Goal: Task Accomplishment & Management: Manage account settings

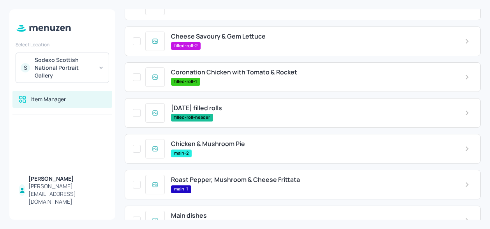
scroll to position [84, 0]
click at [231, 140] on span "Chicken & Mushroom Pie" at bounding box center [208, 143] width 74 height 7
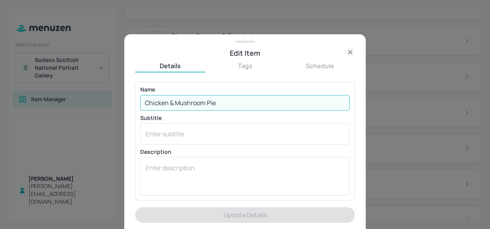
drag, startPoint x: 232, startPoint y: 105, endPoint x: 38, endPoint y: 99, distance: 194.2
click at [38, 99] on div "Edit Item Details Tags Schedule Name Chicken & Mushroom Pie ​ Subtitle x ​ Desc…" at bounding box center [245, 114] width 490 height 229
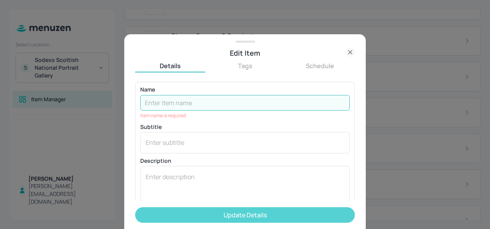
click at [230, 215] on button "Update Details" at bounding box center [245, 215] width 220 height 16
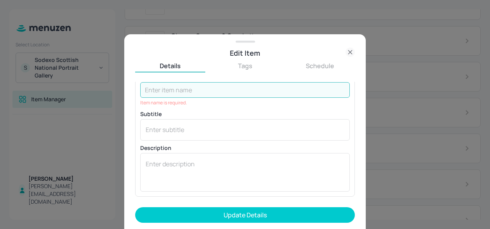
click at [352, 51] on icon at bounding box center [350, 52] width 9 height 9
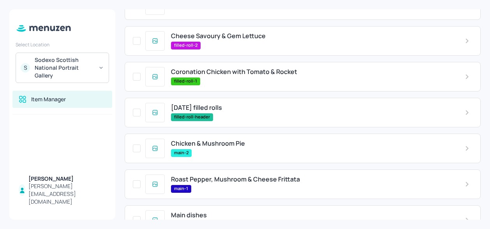
click at [219, 142] on span "Chicken & Mushroom Pie" at bounding box center [208, 143] width 74 height 7
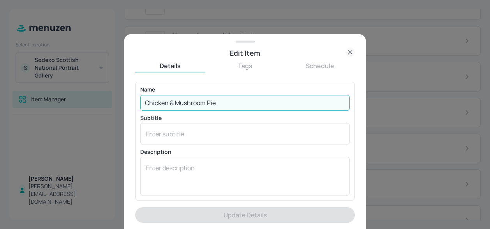
drag, startPoint x: 219, startPoint y: 101, endPoint x: 111, endPoint y: 95, distance: 108.1
click at [111, 95] on div "Edit Item Details Tags Schedule Name Chicken & Mushroom Pie ​ Subtitle x ​ Desc…" at bounding box center [245, 114] width 490 height 229
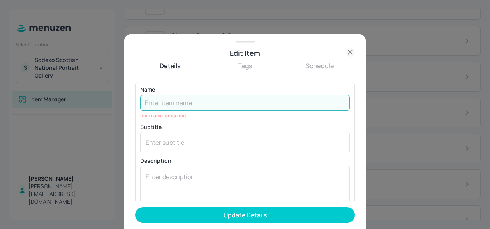
click at [260, 123] on div "Name ​ Item name is required. Subtitle x ​ Description x ​" at bounding box center [245, 146] width 210 height 118
click at [228, 100] on input "text" at bounding box center [245, 103] width 210 height 16
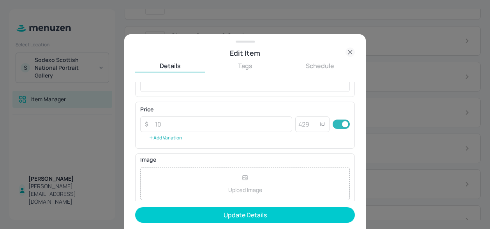
scroll to position [104, 0]
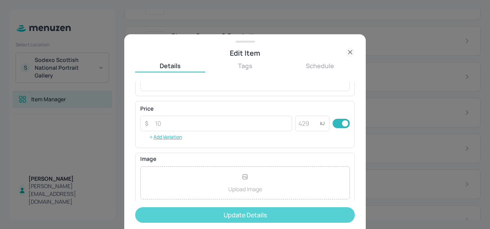
click at [296, 214] on button "Update Details" at bounding box center [245, 215] width 220 height 16
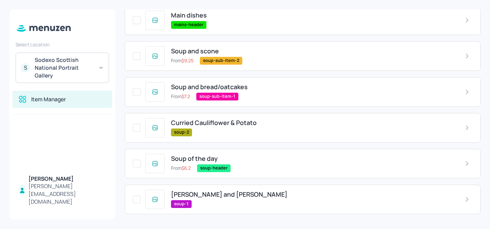
scroll to position [280, 0]
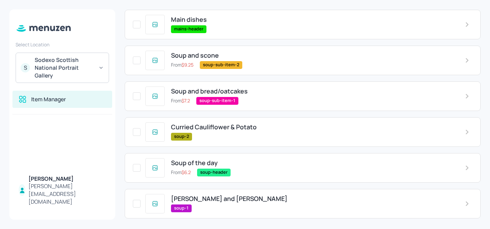
click at [212, 193] on div "[PERSON_NAME] and Leek soup-1" at bounding box center [303, 204] width 356 height 30
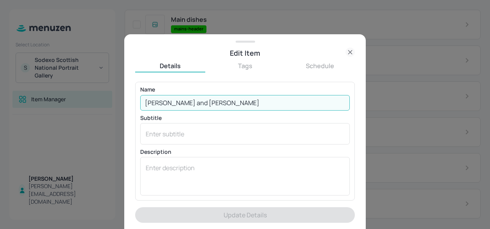
drag, startPoint x: 199, startPoint y: 103, endPoint x: 119, endPoint y: 96, distance: 80.2
click at [119, 96] on div "Edit Item Details Tags Schedule Name Potato and Leek ​ Subtitle x ​ Description…" at bounding box center [245, 114] width 490 height 229
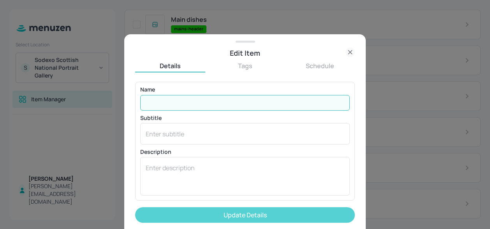
click at [233, 212] on button "Update Details" at bounding box center [245, 215] width 220 height 16
